Goal: Task Accomplishment & Management: Manage account settings

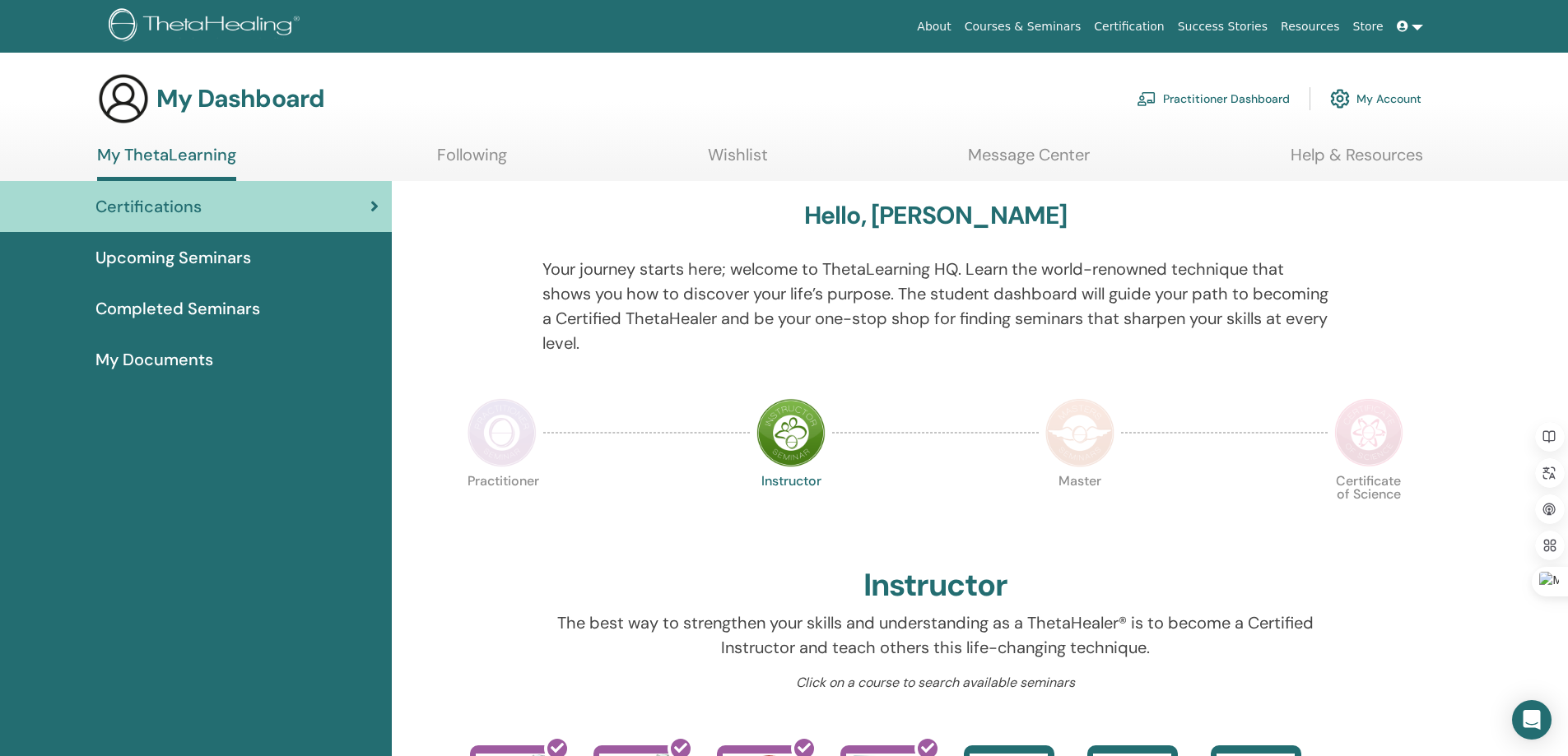
click at [1327, 98] on div "Practitioner Dashboard My Account" at bounding box center [1279, 99] width 285 height 37
click at [1347, 101] on img at bounding box center [1340, 99] width 20 height 28
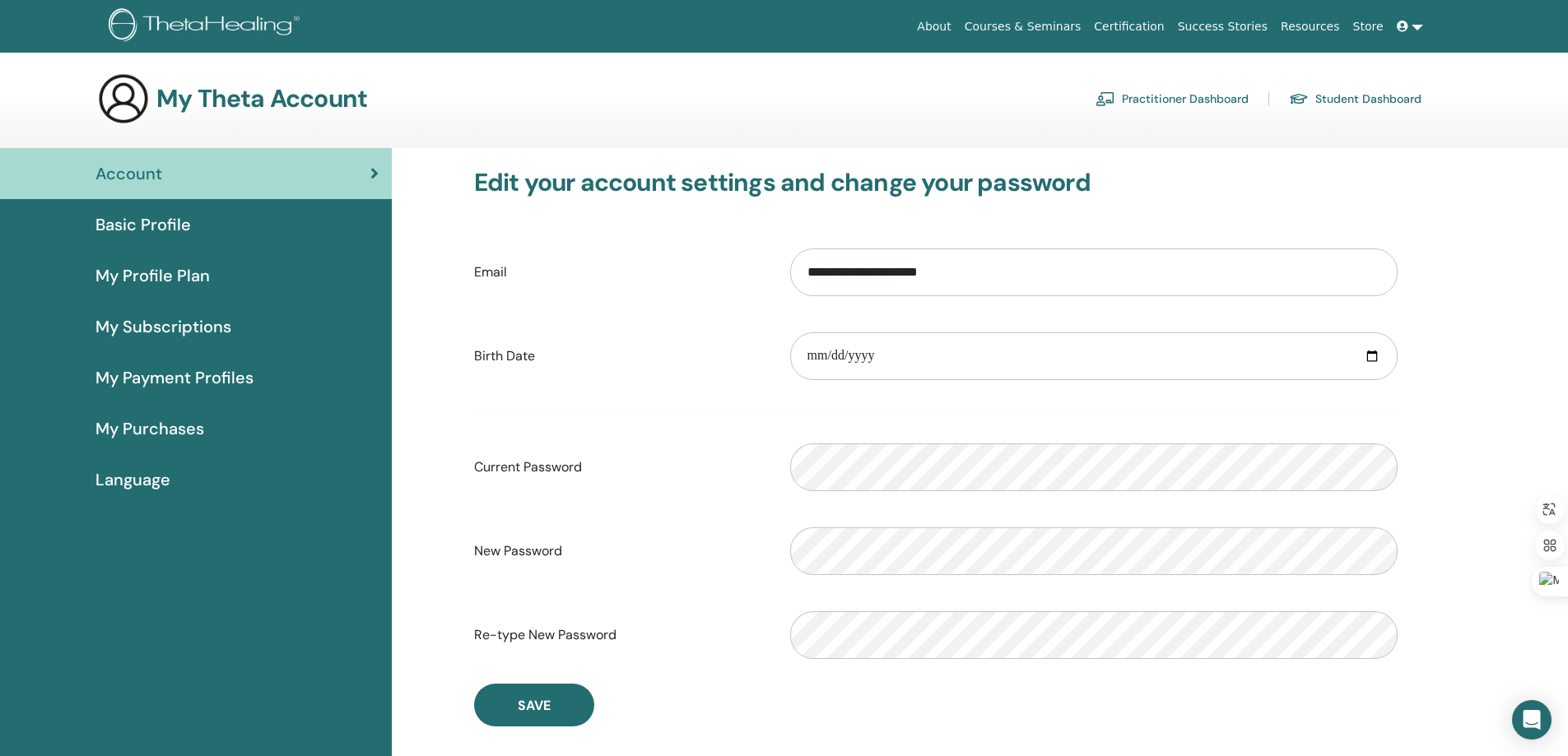
click at [148, 269] on span "My Profile Plan" at bounding box center [153, 276] width 115 height 25
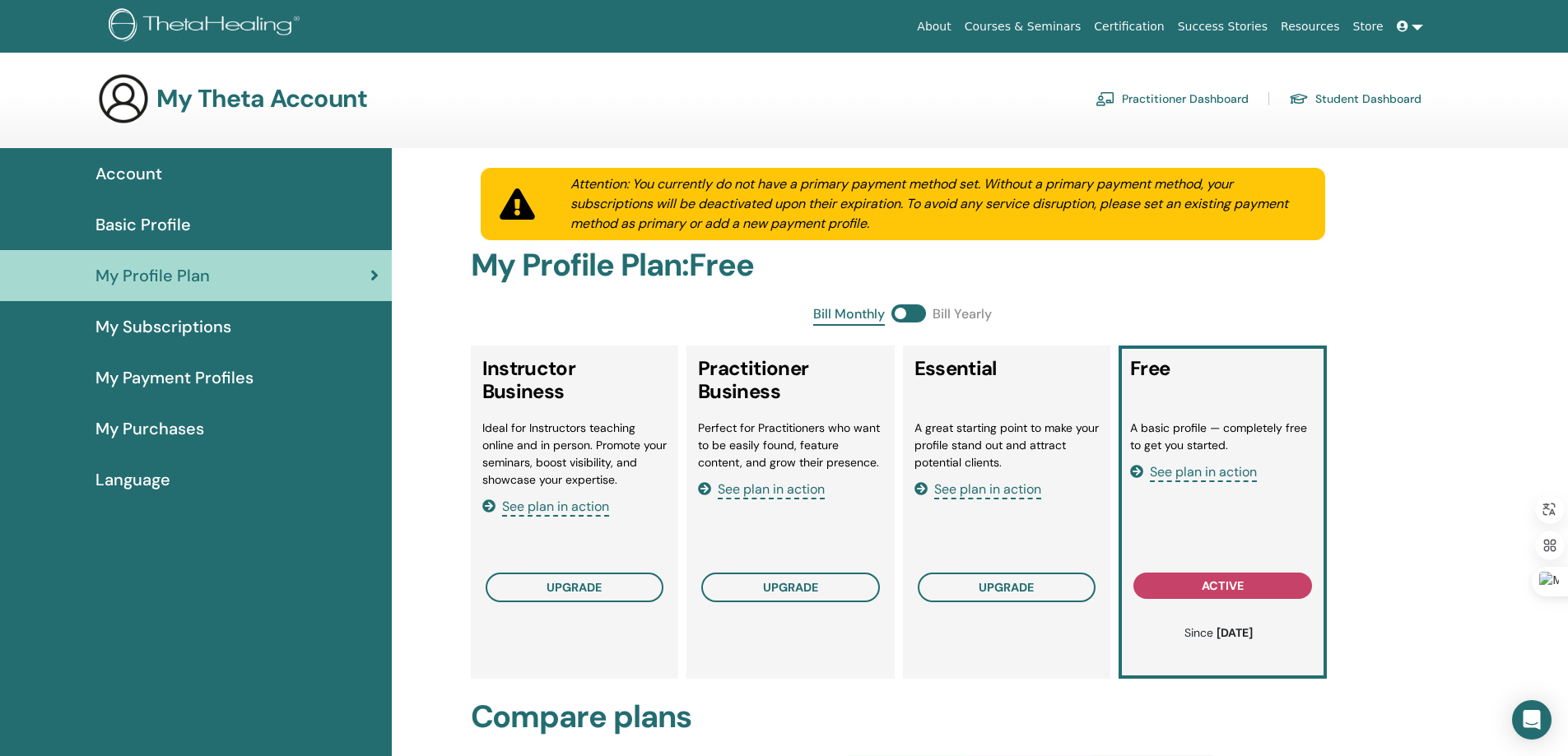
click at [121, 470] on span "Language" at bounding box center [133, 479] width 75 height 25
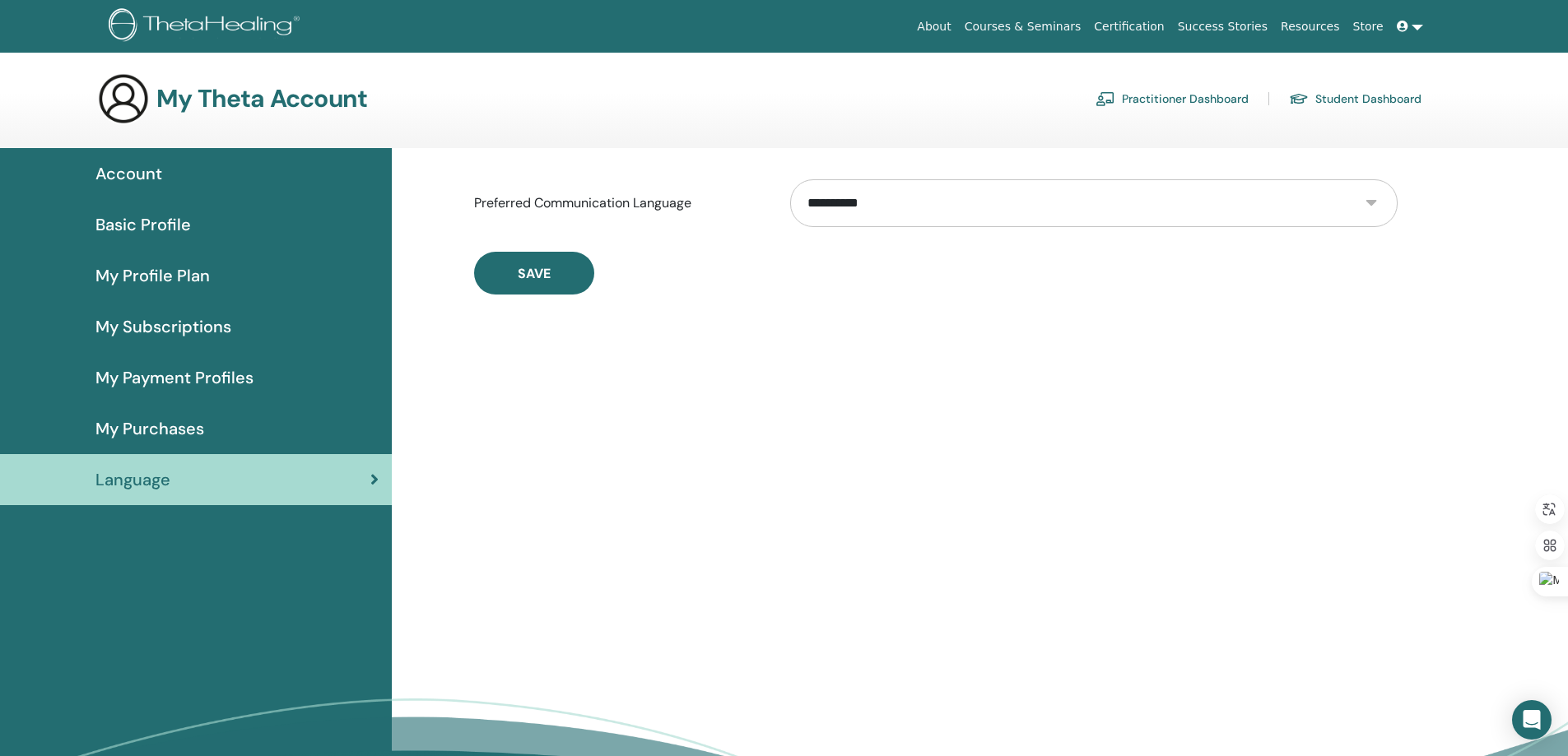
click at [943, 205] on select "**********" at bounding box center [1094, 204] width 608 height 47
click at [647, 294] on div "Save" at bounding box center [936, 273] width 924 height 42
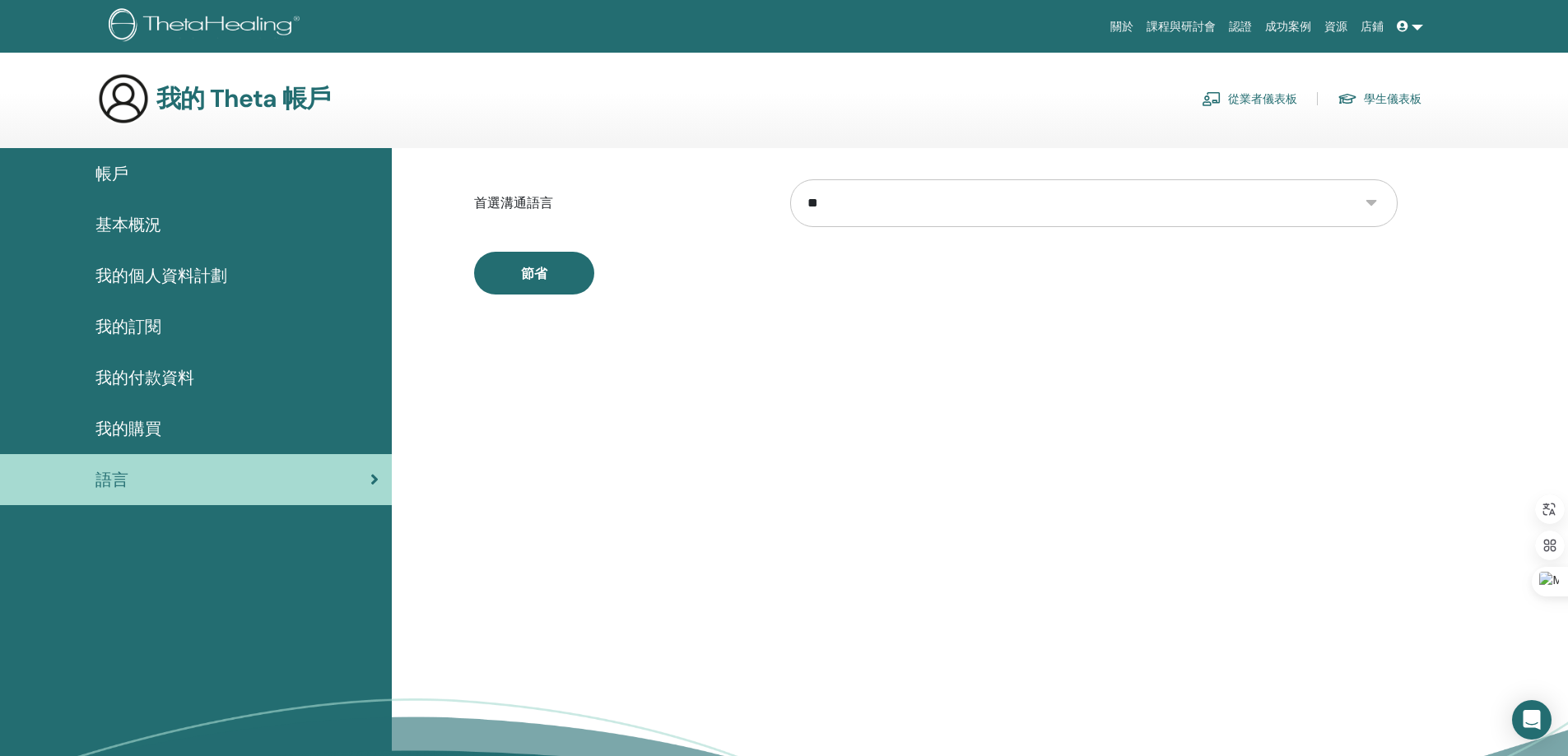
click at [846, 283] on div "節省" at bounding box center [936, 273] width 924 height 42
click at [1266, 98] on font "從業者儀表板" at bounding box center [1263, 99] width 69 height 15
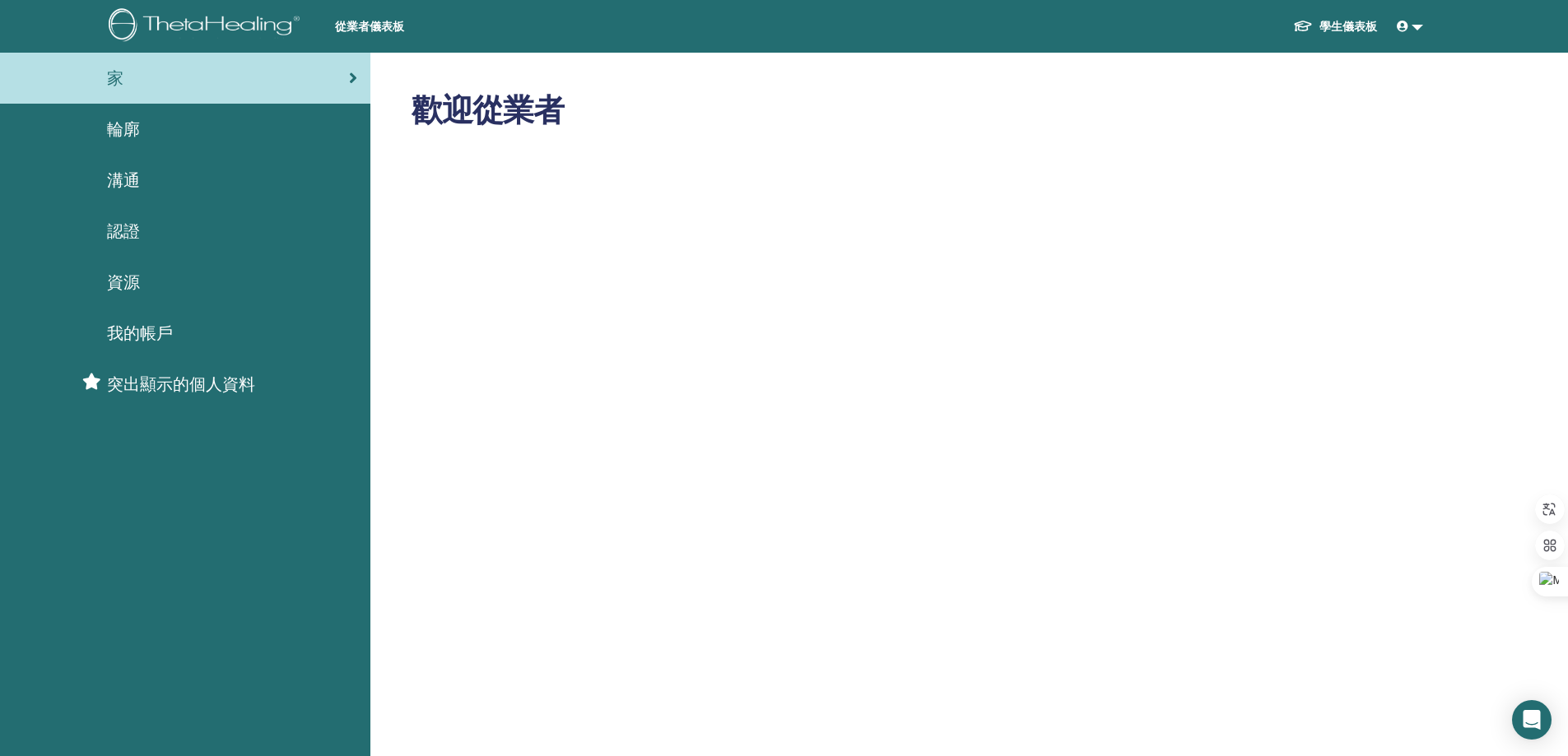
click at [141, 328] on font "我的帳戶" at bounding box center [139, 334] width 66 height 22
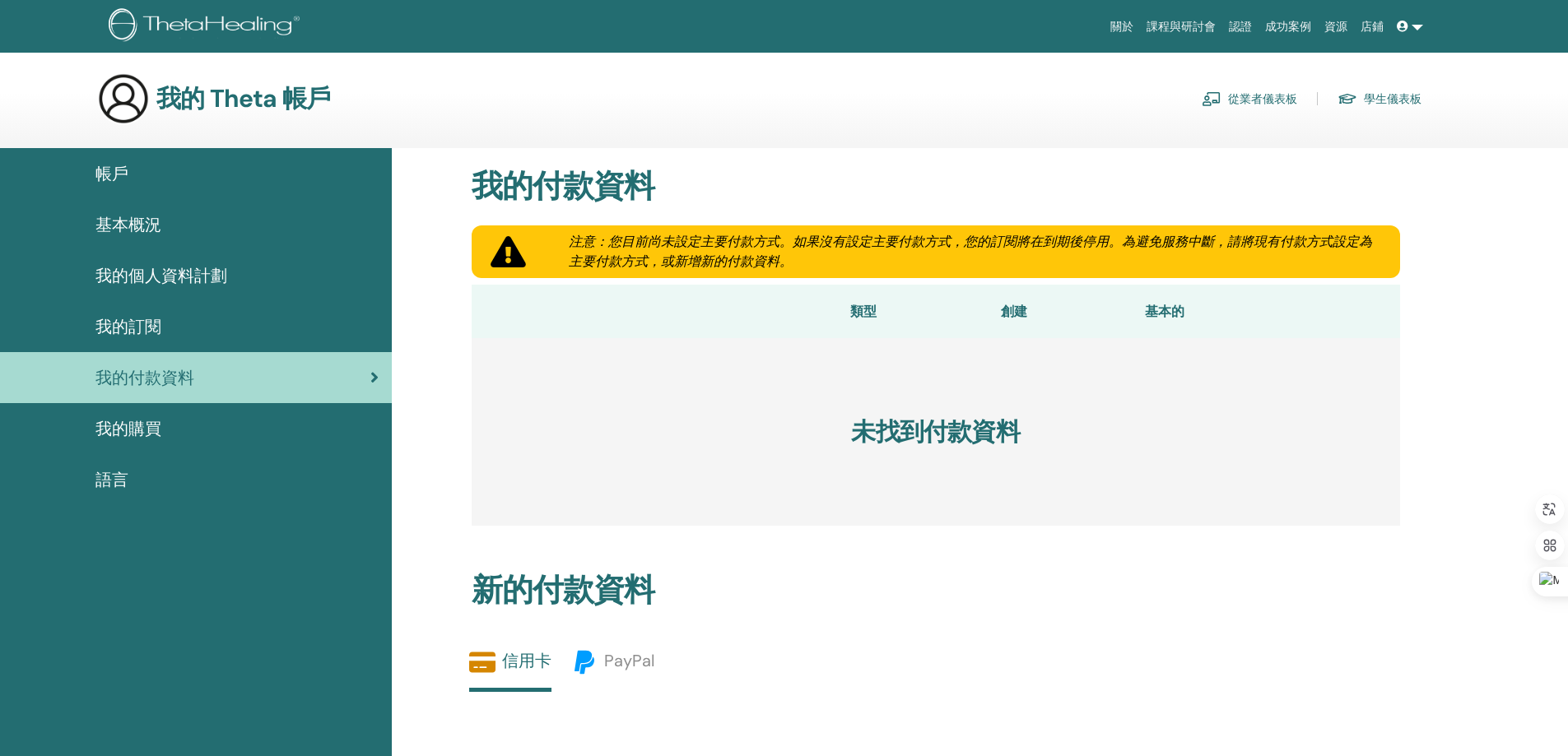
click at [175, 217] on div "基本概況" at bounding box center [196, 224] width 366 height 25
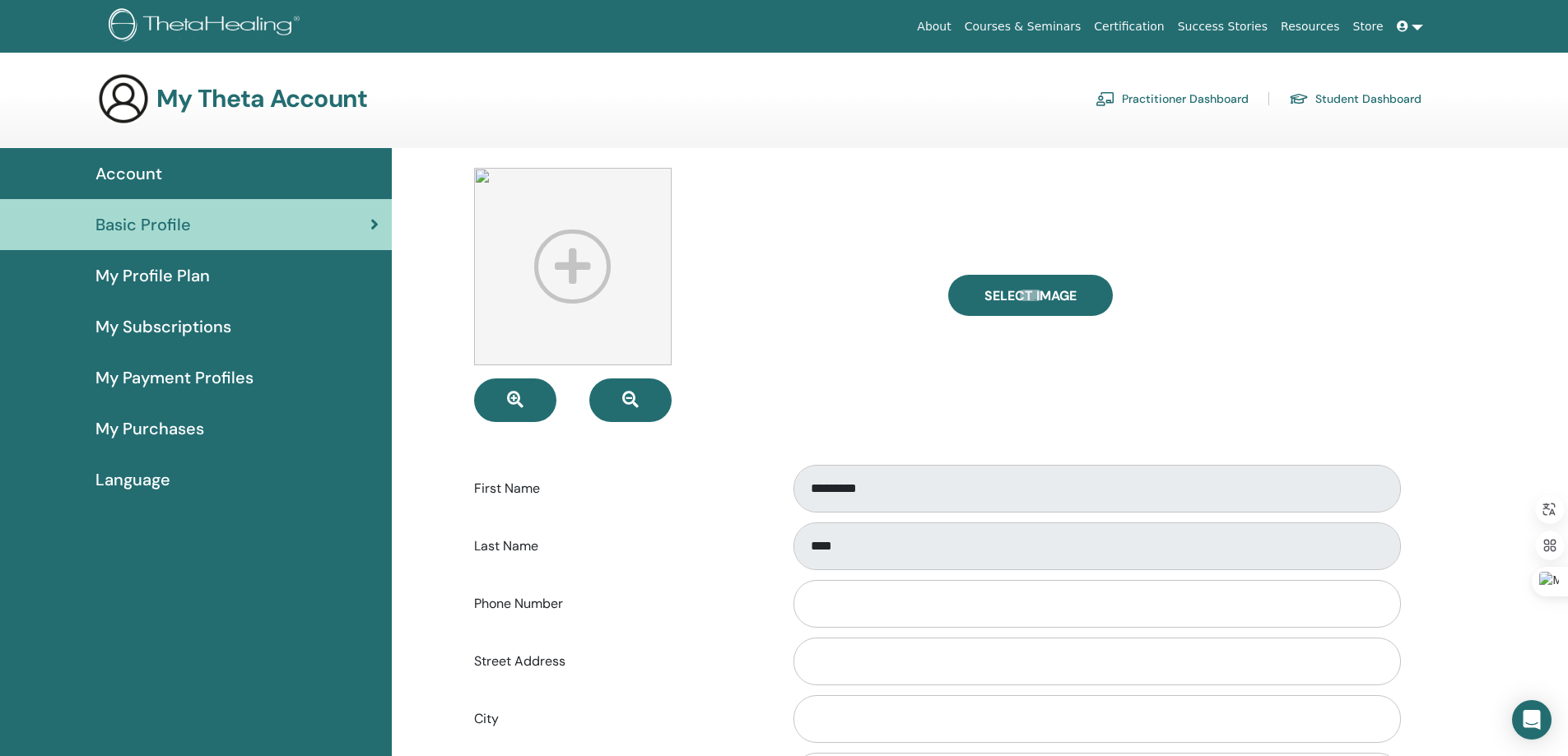
click at [132, 178] on span "Account" at bounding box center [128, 173] width 66 height 25
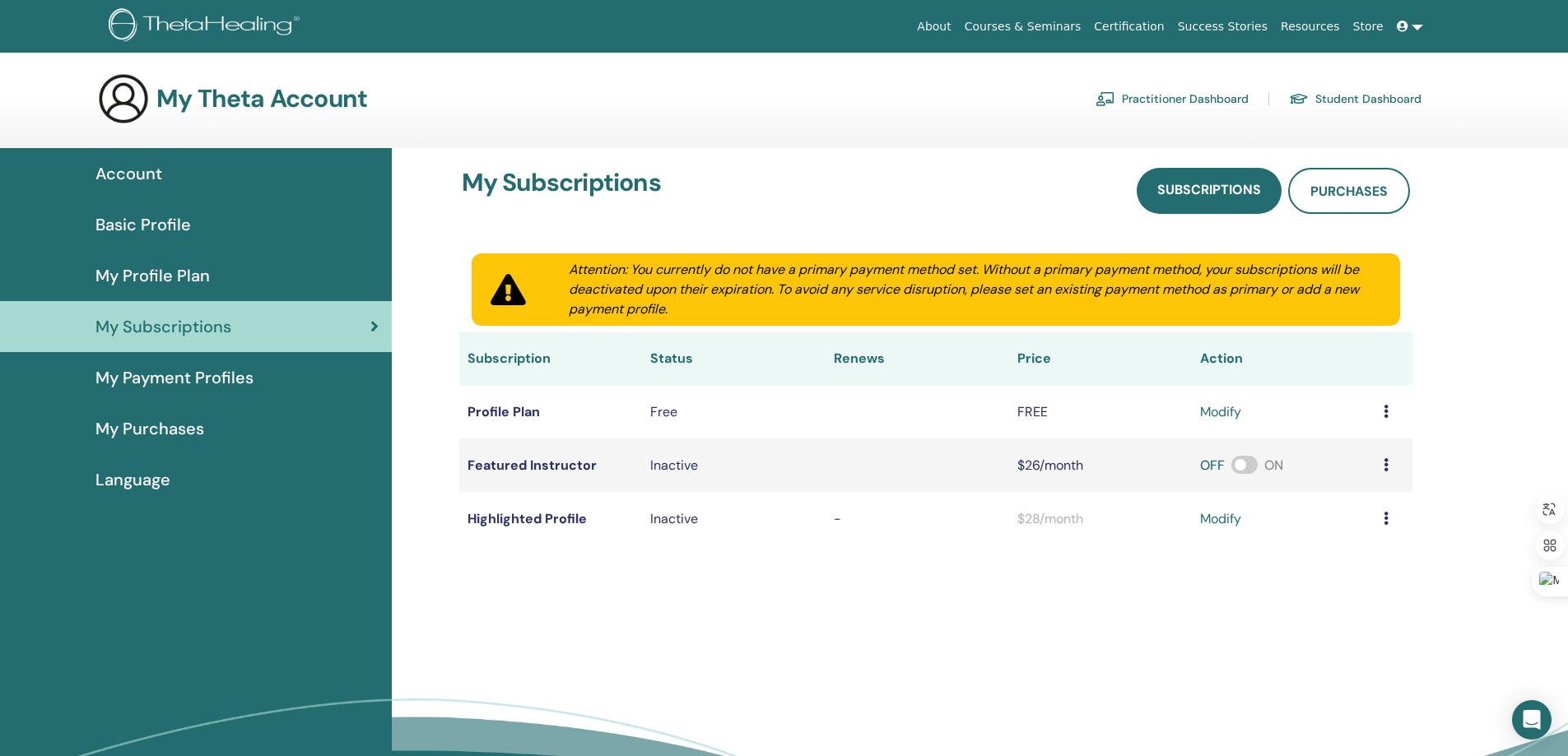
click at [1411, 23] on link at bounding box center [1410, 27] width 40 height 31
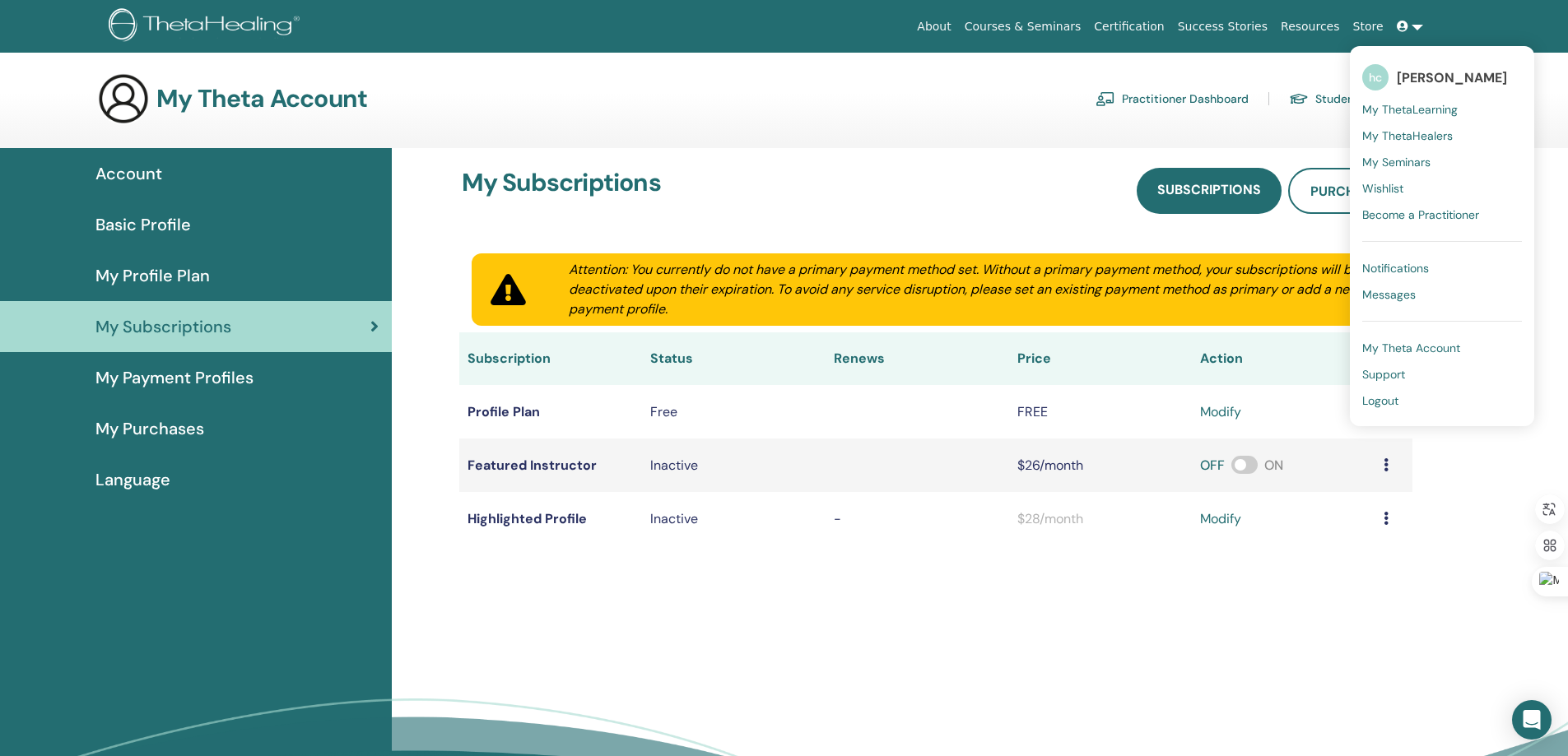
click at [879, 160] on div "My Subscriptions Subscriptions Purchases Attention: You currently do not have a…" at bounding box center [936, 357] width 988 height 417
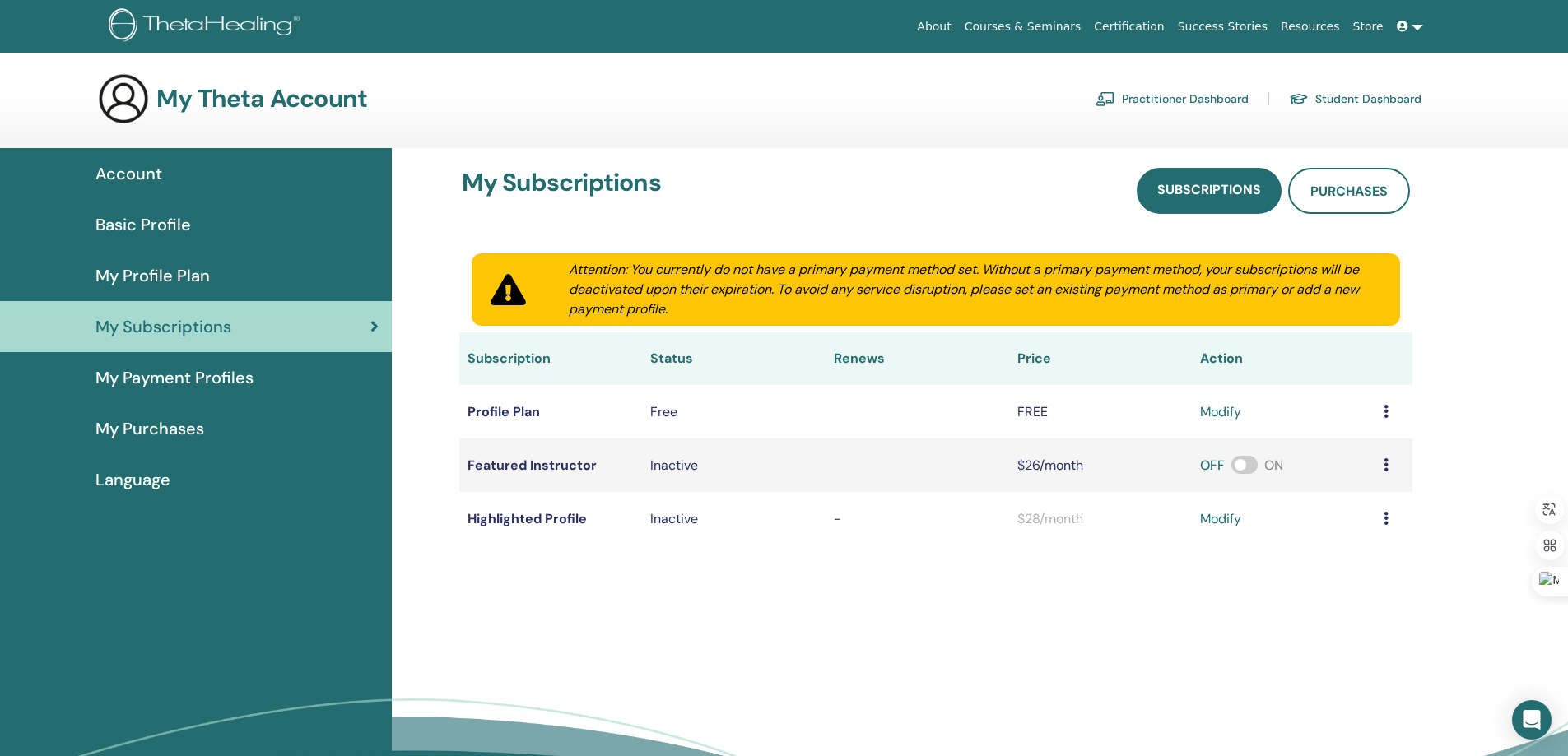
click at [957, 18] on link "About" at bounding box center [933, 27] width 46 height 31
